Goal: Task Accomplishment & Management: Manage account settings

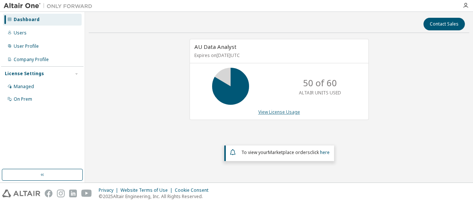
click at [275, 111] on link "View License Usage" at bounding box center [279, 112] width 42 height 6
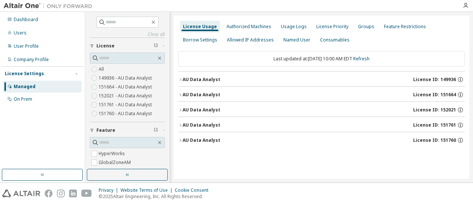
click at [180, 78] on icon "button" at bounding box center [180, 79] width 1 height 3
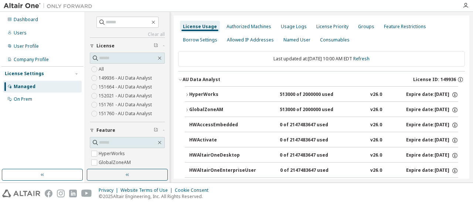
click at [180, 78] on icon "button" at bounding box center [180, 79] width 4 height 4
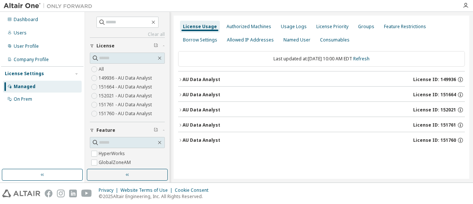
click at [180, 139] on icon "button" at bounding box center [180, 140] width 4 height 4
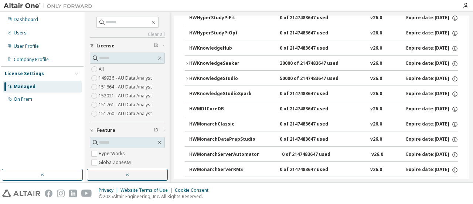
scroll to position [406, 0]
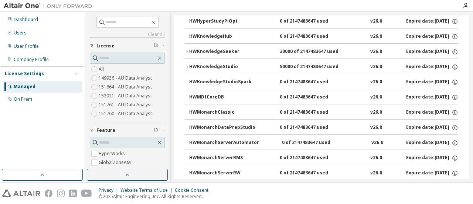
click at [187, 49] on icon "button" at bounding box center [187, 51] width 4 height 4
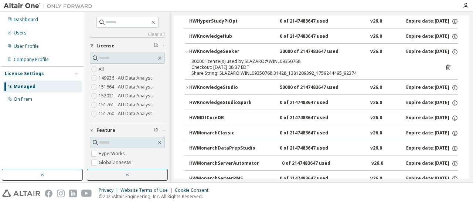
click at [187, 49] on icon "button" at bounding box center [187, 51] width 4 height 4
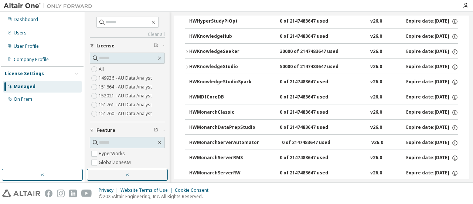
click at [187, 65] on icon "button" at bounding box center [187, 67] width 4 height 4
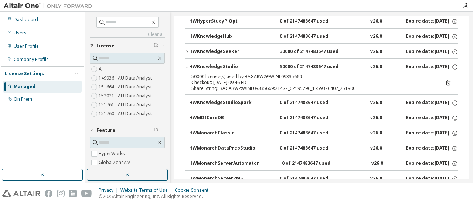
click at [187, 65] on icon "button" at bounding box center [187, 67] width 4 height 4
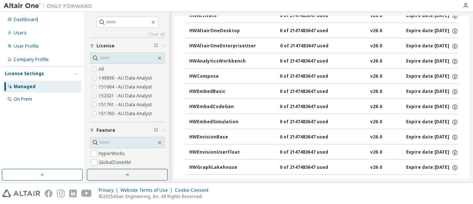
scroll to position [0, 0]
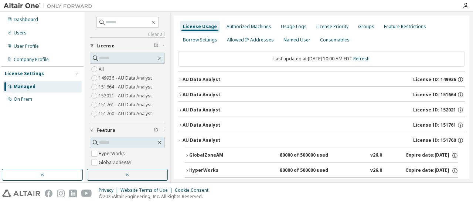
click at [180, 139] on icon "button" at bounding box center [180, 140] width 4 height 4
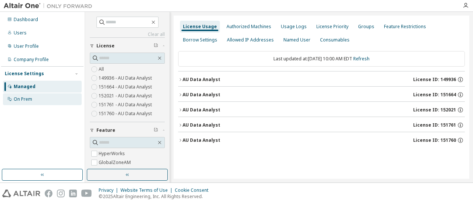
click at [21, 97] on div "On Prem" at bounding box center [23, 99] width 18 height 6
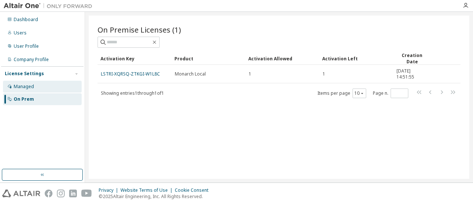
click at [18, 84] on div "Managed" at bounding box center [24, 86] width 20 height 6
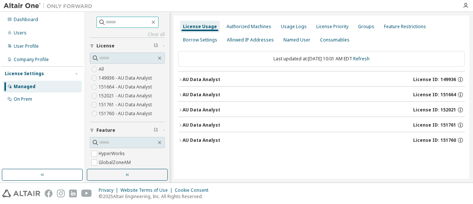
click at [106, 21] on input "text" at bounding box center [128, 21] width 44 height 7
type input "******"
click at [121, 23] on input "******" at bounding box center [128, 21] width 44 height 7
click at [95, 61] on icon at bounding box center [95, 57] width 7 height 7
click at [105, 57] on input "text" at bounding box center [127, 57] width 57 height 7
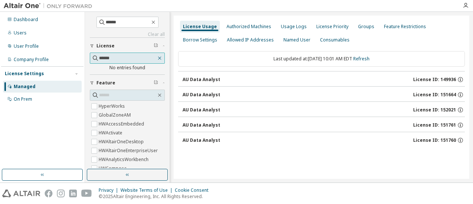
type input "******"
click at [158, 58] on icon "button" at bounding box center [159, 58] width 3 height 3
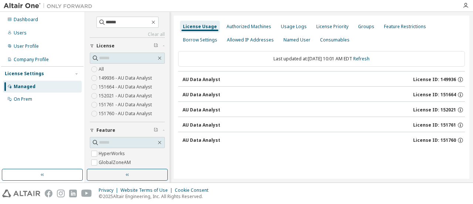
click at [198, 79] on div "AU Data Analyst" at bounding box center [201, 79] width 38 height 6
click at [155, 21] on icon "button" at bounding box center [152, 22] width 3 height 3
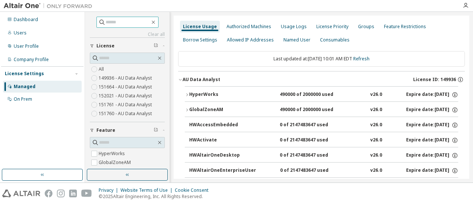
click at [185, 96] on icon "button" at bounding box center [187, 94] width 4 height 4
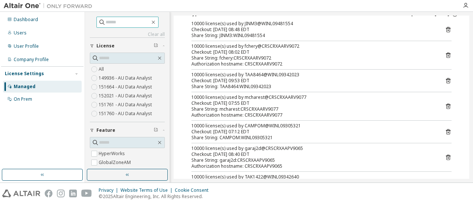
scroll to position [37, 0]
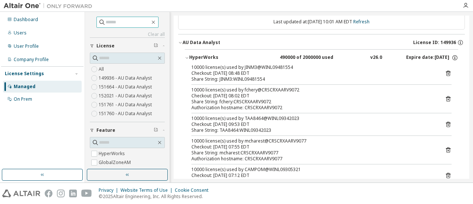
click at [186, 57] on icon "button" at bounding box center [187, 57] width 4 height 4
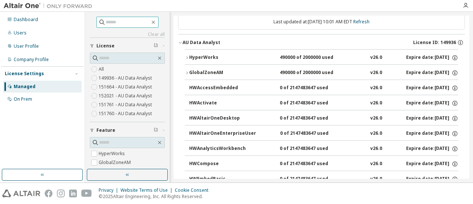
click at [187, 72] on icon "button" at bounding box center [187, 73] width 4 height 4
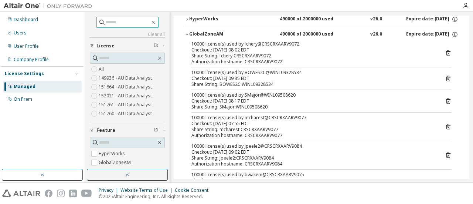
scroll to position [0, 0]
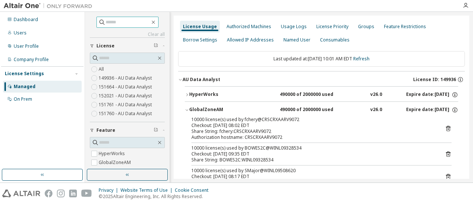
click at [187, 109] on icon "button" at bounding box center [187, 109] width 4 height 4
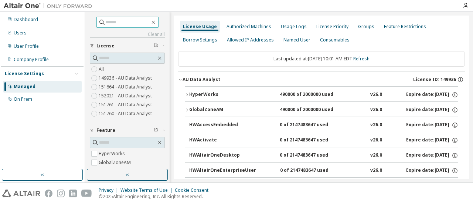
click at [180, 79] on icon "button" at bounding box center [180, 79] width 4 height 4
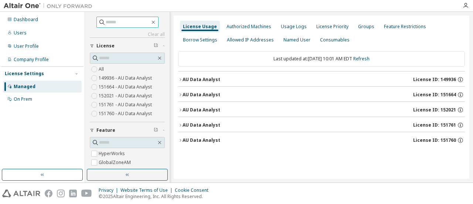
click at [180, 94] on icon "button" at bounding box center [180, 94] width 4 height 4
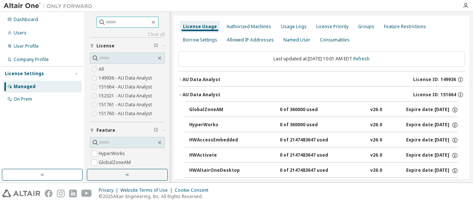
click at [181, 93] on icon "button" at bounding box center [180, 94] width 4 height 4
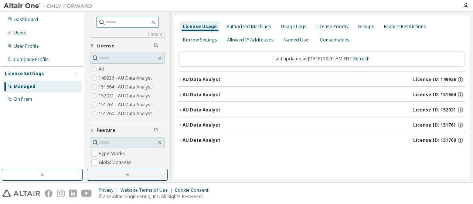
click at [180, 107] on icon "button" at bounding box center [180, 109] width 4 height 4
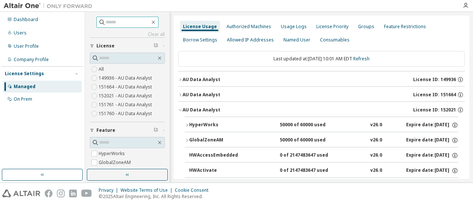
click at [187, 125] on icon "button" at bounding box center [187, 125] width 4 height 4
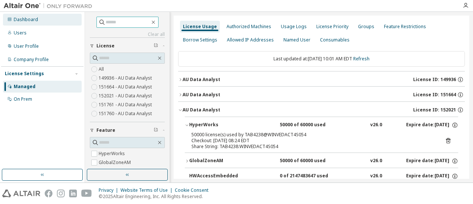
click at [24, 23] on div "Dashboard" at bounding box center [42, 20] width 79 height 12
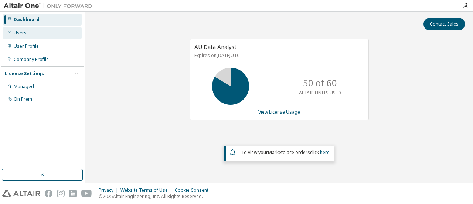
click at [25, 34] on div "Users" at bounding box center [20, 33] width 13 height 6
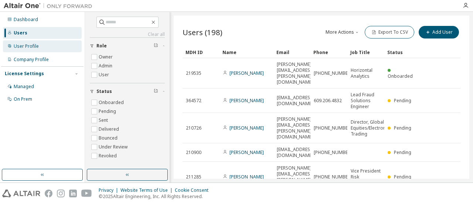
click at [24, 45] on div "User Profile" at bounding box center [26, 46] width 25 height 6
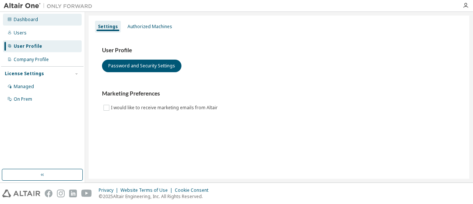
click at [18, 19] on div "Dashboard" at bounding box center [26, 20] width 24 height 6
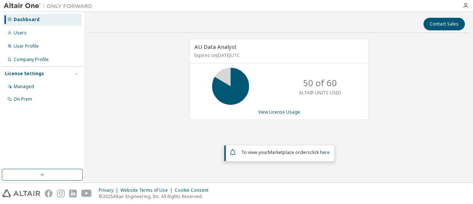
click at [240, 80] on icon at bounding box center [230, 86] width 18 height 18
click at [273, 112] on link "View License Usage" at bounding box center [279, 112] width 42 height 6
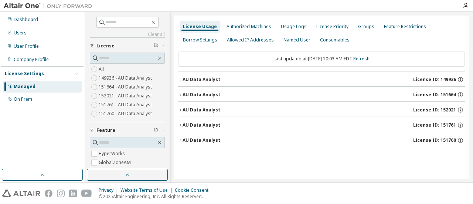
click at [180, 78] on icon "button" at bounding box center [180, 79] width 4 height 4
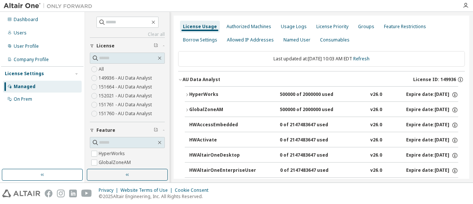
click at [180, 79] on icon "button" at bounding box center [180, 79] width 4 height 4
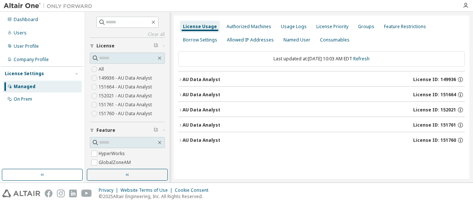
click at [180, 93] on icon "button" at bounding box center [180, 94] width 4 height 4
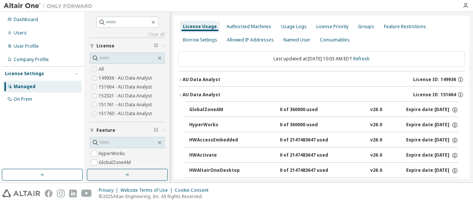
click at [180, 93] on icon "button" at bounding box center [180, 94] width 4 height 4
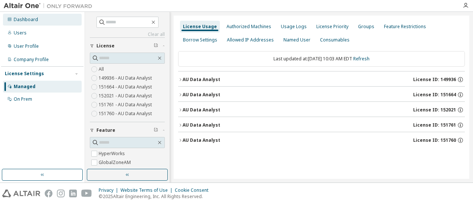
click at [18, 18] on div "Dashboard" at bounding box center [26, 20] width 24 height 6
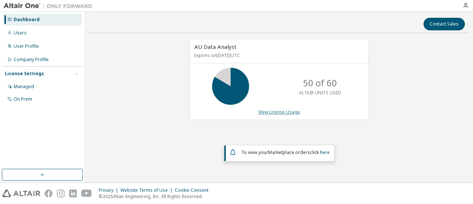
click at [285, 110] on link "View License Usage" at bounding box center [279, 112] width 42 height 6
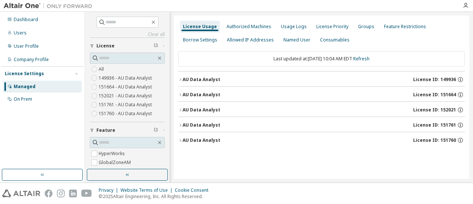
click at [180, 95] on icon "button" at bounding box center [180, 94] width 4 height 4
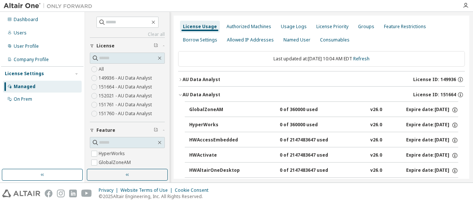
click at [180, 95] on icon "button" at bounding box center [180, 94] width 4 height 4
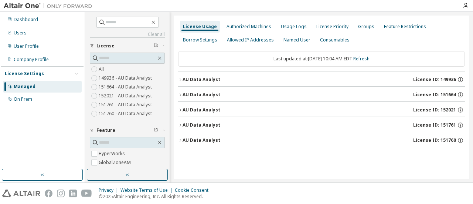
click at [181, 109] on icon "button" at bounding box center [180, 109] width 1 height 3
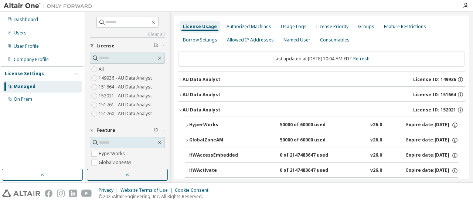
click at [181, 109] on icon "button" at bounding box center [180, 109] width 4 height 4
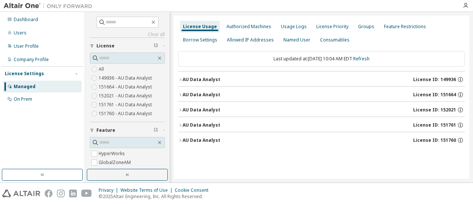
click at [180, 123] on icon "button" at bounding box center [180, 125] width 4 height 4
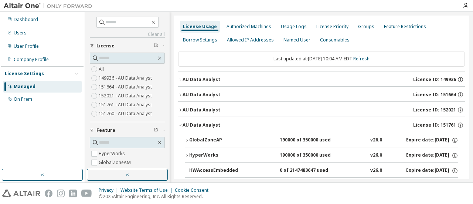
click at [179, 123] on icon "button" at bounding box center [180, 125] width 4 height 4
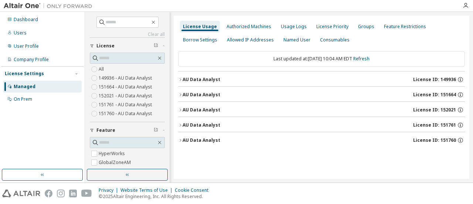
click at [179, 139] on icon "button" at bounding box center [180, 140] width 4 height 4
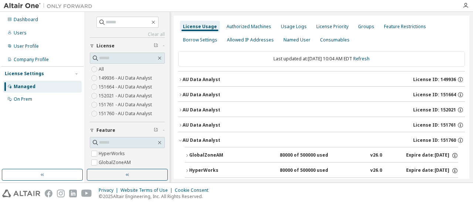
click at [180, 140] on icon "button" at bounding box center [180, 140] width 4 height 4
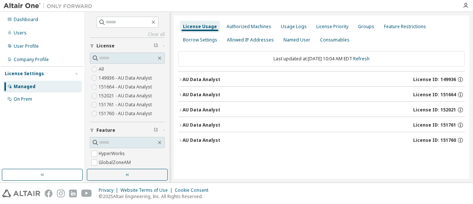
click at [179, 124] on icon "button" at bounding box center [180, 125] width 4 height 4
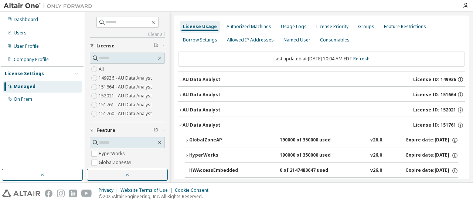
click at [186, 139] on icon "button" at bounding box center [186, 140] width 1 height 3
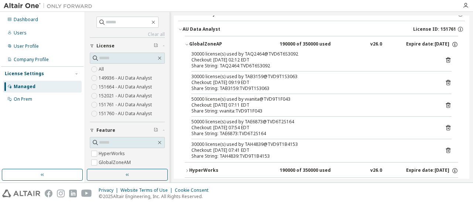
scroll to position [74, 0]
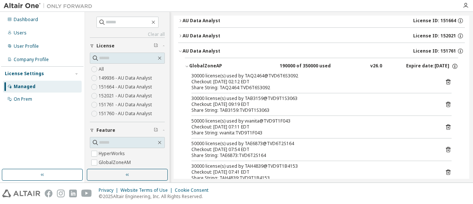
click at [188, 65] on icon "button" at bounding box center [187, 66] width 4 height 4
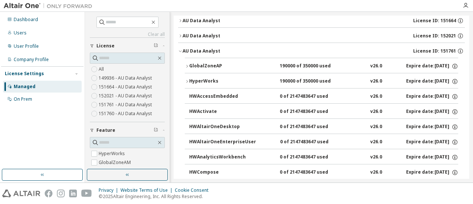
click at [179, 35] on icon "button" at bounding box center [180, 36] width 4 height 4
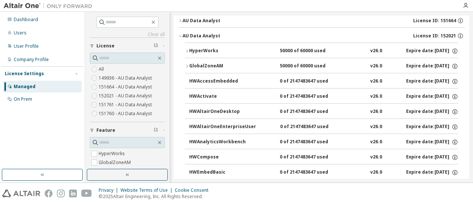
click at [185, 50] on icon "button" at bounding box center [187, 51] width 4 height 4
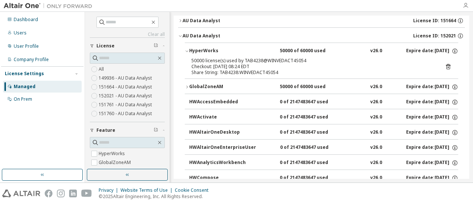
click at [464, 6] on icon "button" at bounding box center [465, 6] width 6 height 6
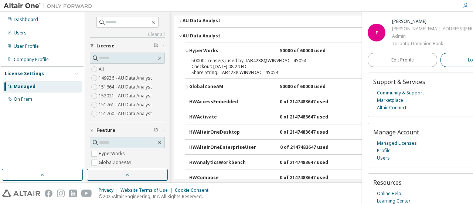
click at [440, 58] on button "Logout" at bounding box center [474, 60] width 69 height 14
